Goal: Task Accomplishment & Management: Manage account settings

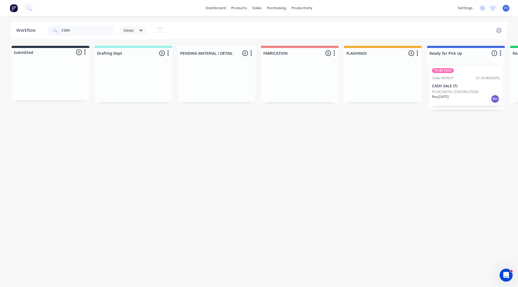
type input "COAS"
click at [473, 95] on div "Req. [DATE] PU" at bounding box center [466, 98] width 68 height 9
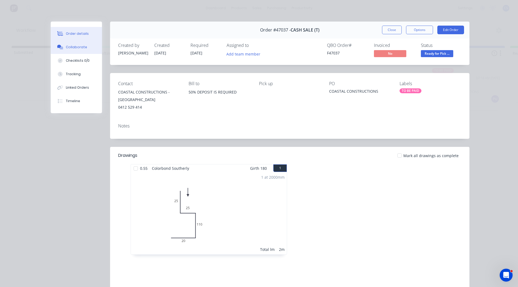
click at [74, 50] on button "Collaborate" at bounding box center [76, 46] width 51 height 13
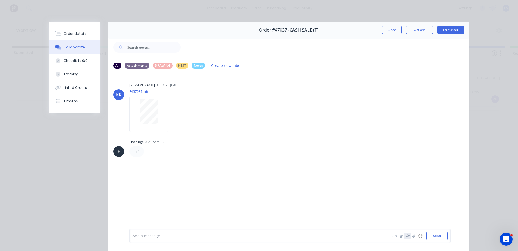
click at [404, 233] on button "button" at bounding box center [407, 235] width 6 height 6
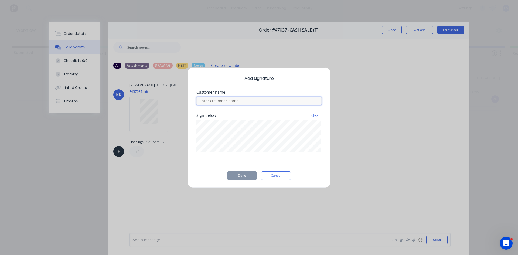
click at [218, 100] on input at bounding box center [258, 101] width 125 height 8
type input "[PERSON_NAME]"
click at [247, 172] on button "Done" at bounding box center [242, 175] width 30 height 9
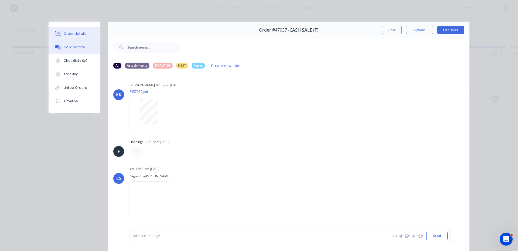
click at [66, 33] on div "Order details" at bounding box center [75, 33] width 23 height 5
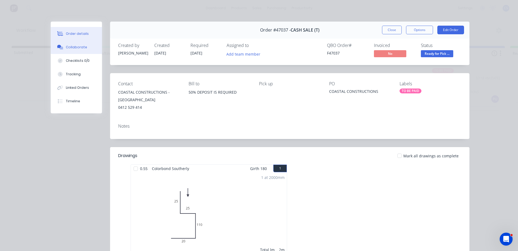
click at [75, 49] on div "Collaborate" at bounding box center [76, 47] width 21 height 5
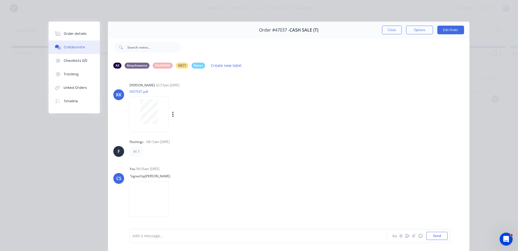
click at [146, 93] on p "F457037.pdf" at bounding box center [178, 91] width 99 height 5
click at [63, 30] on button "Order details" at bounding box center [74, 33] width 51 height 13
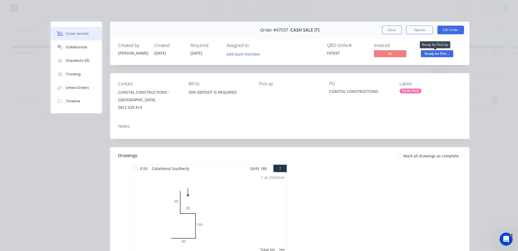
click at [446, 56] on span "Ready for Pick ..." at bounding box center [437, 53] width 32 height 7
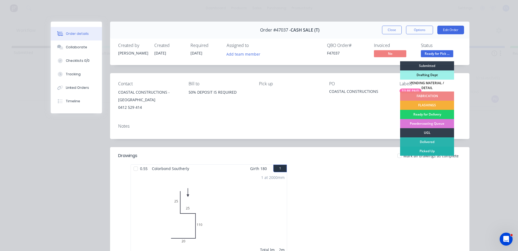
click at [438, 148] on div "Picked Up" at bounding box center [427, 150] width 54 height 9
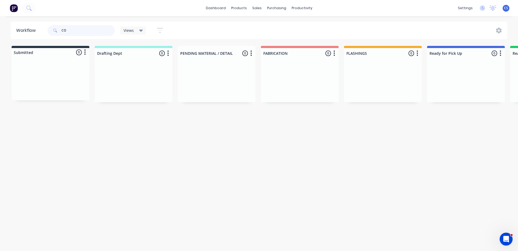
type input "C"
drag, startPoint x: 84, startPoint y: 29, endPoint x: 32, endPoint y: 29, distance: 52.1
click at [32, 29] on header "Workflow HV GAR Views Save new view None (Default) edit Nilesh edit Production …" at bounding box center [259, 31] width 497 height 18
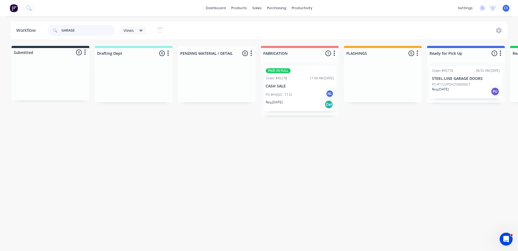
type input "GARAGE"
click at [274, 91] on div "PO #HVGD - 7132 NL" at bounding box center [300, 95] width 68 height 10
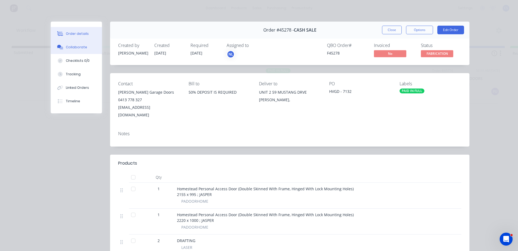
click at [81, 48] on div "Collaborate" at bounding box center [76, 47] width 21 height 5
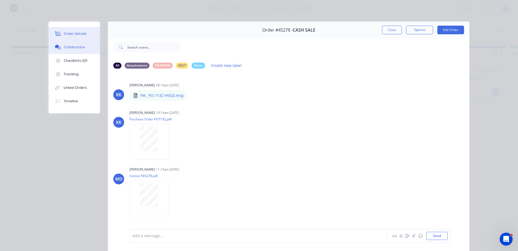
click at [76, 34] on div "Order details" at bounding box center [75, 33] width 23 height 5
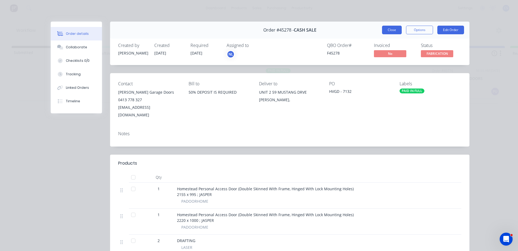
click at [387, 30] on button "Close" at bounding box center [392, 30] width 20 height 9
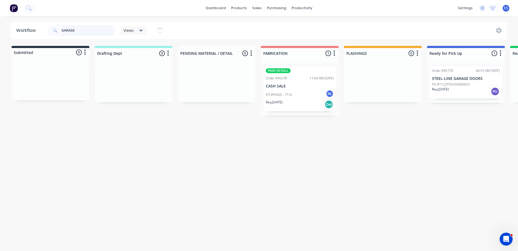
drag, startPoint x: 78, startPoint y: 32, endPoint x: 14, endPoint y: 27, distance: 64.9
click at [14, 27] on header "Workflow GARAGE Views Save new view None (Default) edit Nilesh edit Production …" at bounding box center [259, 31] width 497 height 18
